Goal: Obtain resource: Download file/media

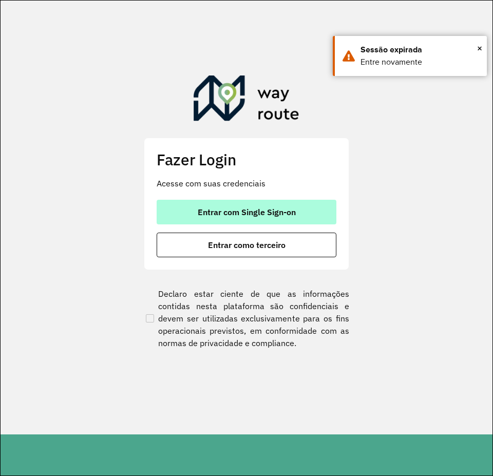
click at [248, 203] on button "Entrar com Single Sign-on" at bounding box center [247, 212] width 180 height 25
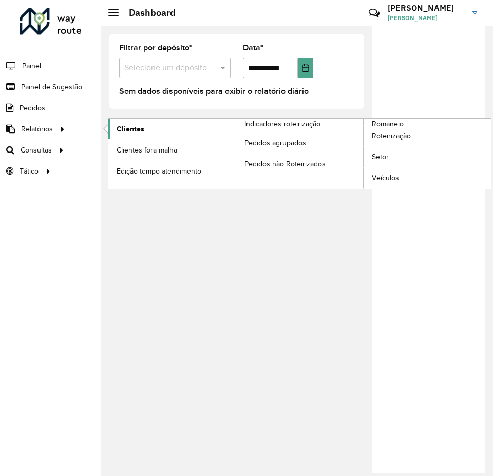
click at [164, 133] on link "Clientes" at bounding box center [171, 129] width 127 height 21
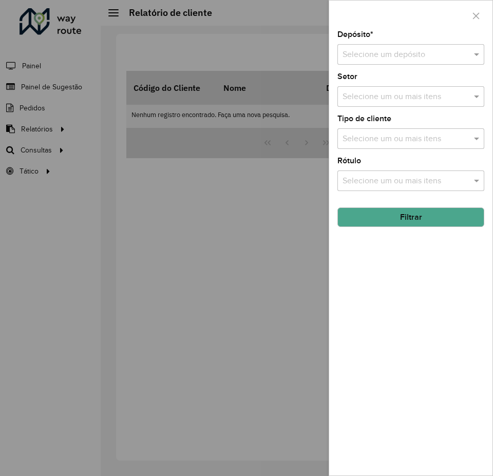
click at [423, 214] on button "Filtrar" at bounding box center [410, 218] width 147 height 20
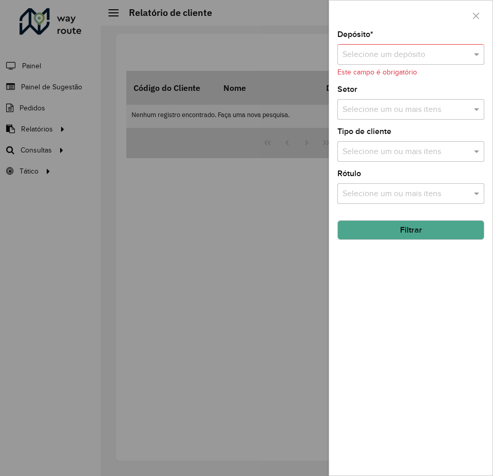
click at [366, 209] on div "Depósito * Selecione um depósito Este campo é obrigatório Setor Selecione um ou…" at bounding box center [410, 253] width 163 height 445
click at [367, 202] on div "Selecione um ou mais itens" at bounding box center [410, 193] width 147 height 21
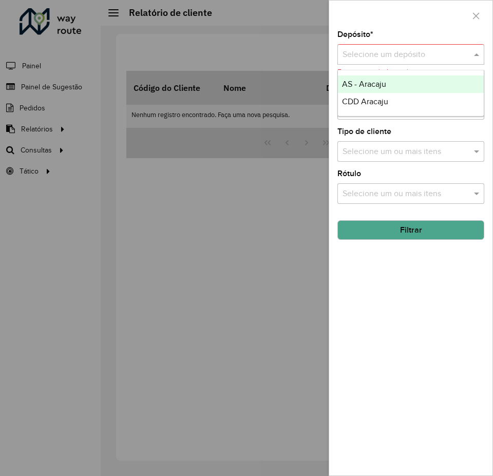
click at [395, 62] on div "Selecione um depósito" at bounding box center [410, 54] width 147 height 21
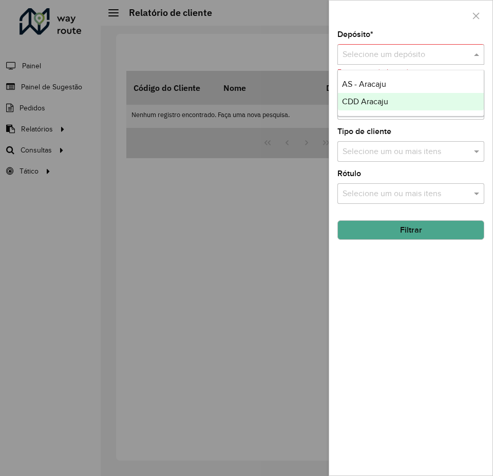
click at [381, 102] on span "CDD Aracaju" at bounding box center [365, 101] width 46 height 9
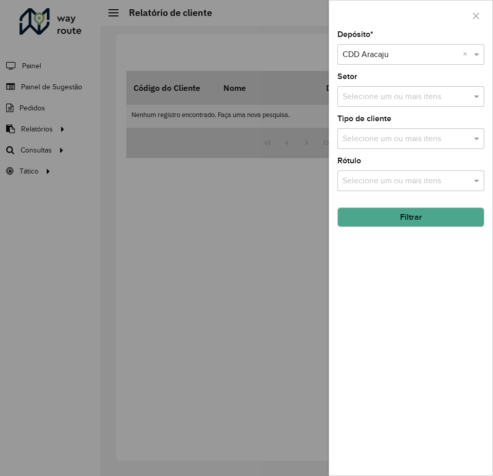
click at [411, 216] on button "Filtrar" at bounding box center [410, 218] width 147 height 20
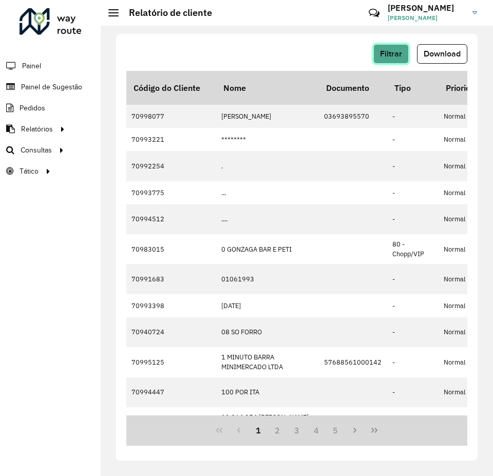
click at [396, 53] on span "Filtrar" at bounding box center [391, 53] width 22 height 9
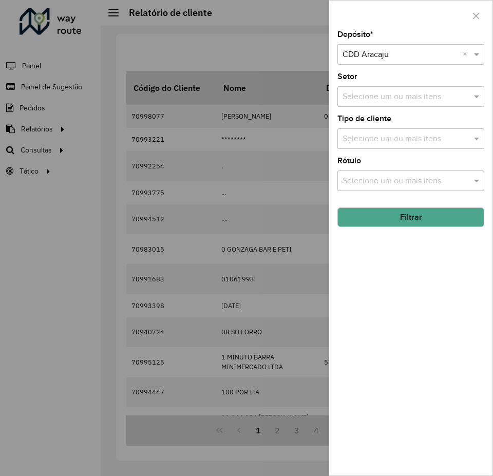
click at [259, 12] on div at bounding box center [246, 238] width 493 height 476
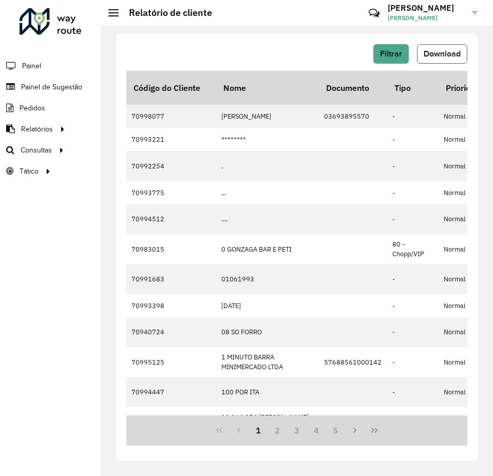
click at [428, 53] on span "Download" at bounding box center [442, 53] width 37 height 9
